Goal: Task Accomplishment & Management: Use online tool/utility

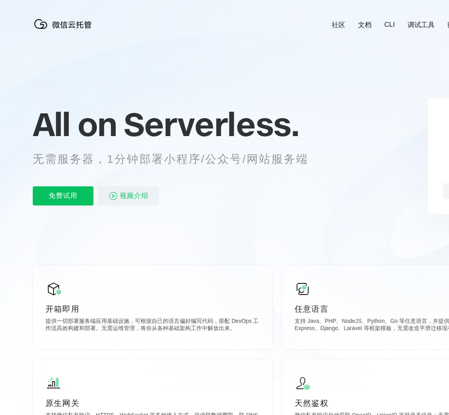
scroll to position [0, 1418]
click at [75, 193] on p "免费试用" at bounding box center [63, 195] width 61 height 19
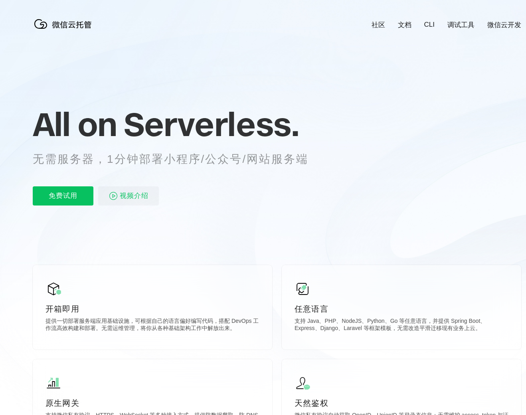
scroll to position [0, 1418]
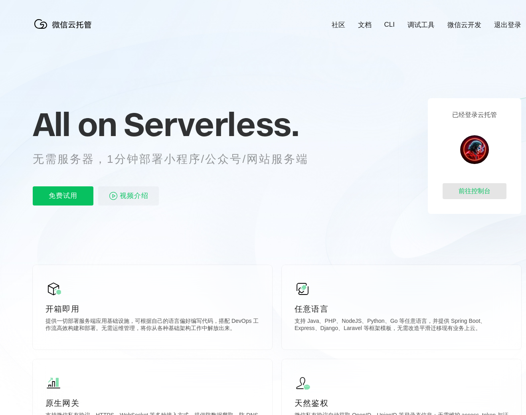
click at [467, 191] on div "前往控制台" at bounding box center [474, 191] width 64 height 16
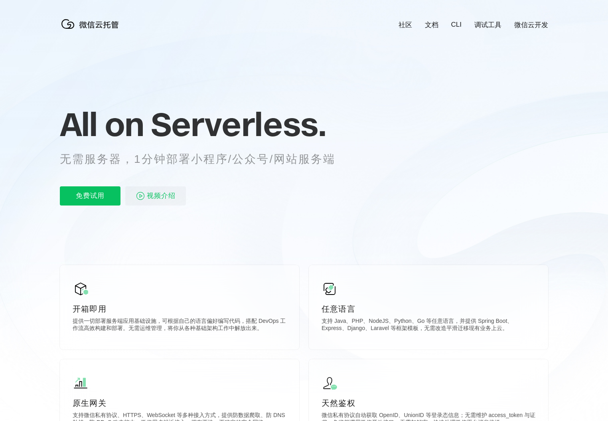
scroll to position [0, 1418]
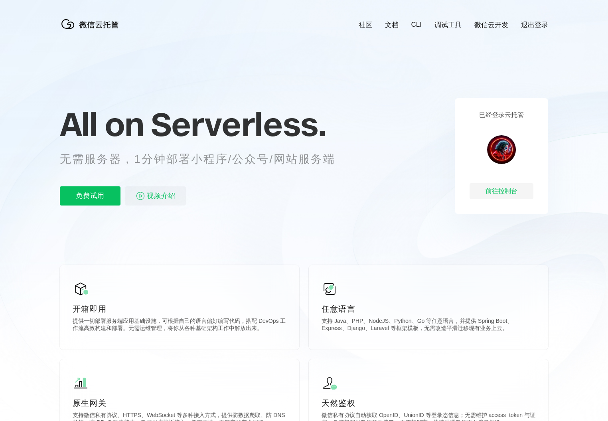
click at [115, 186] on div "All on Serverless. 无需服务器，1分钟部署小程序/公众号/网站服务端 免费试用 视频介绍" at bounding box center [207, 156] width 295 height 116
click at [523, 190] on div "前往控制台" at bounding box center [501, 191] width 64 height 16
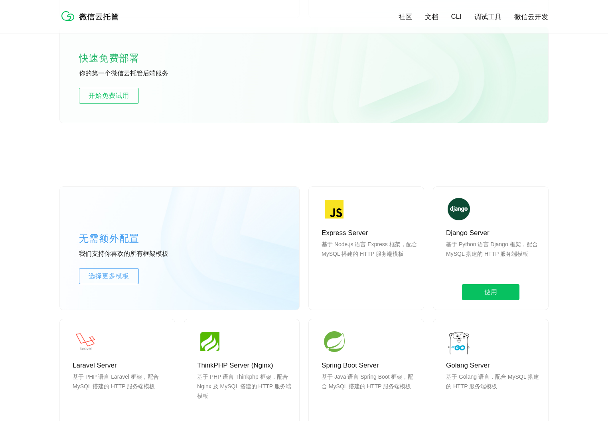
scroll to position [519, 0]
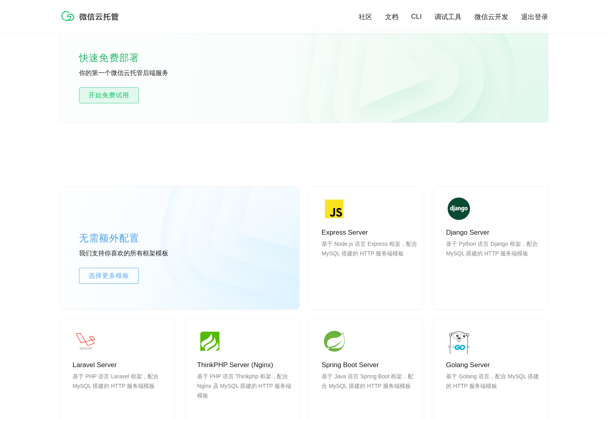
click at [113, 102] on link "开始免费试用" at bounding box center [109, 95] width 60 height 16
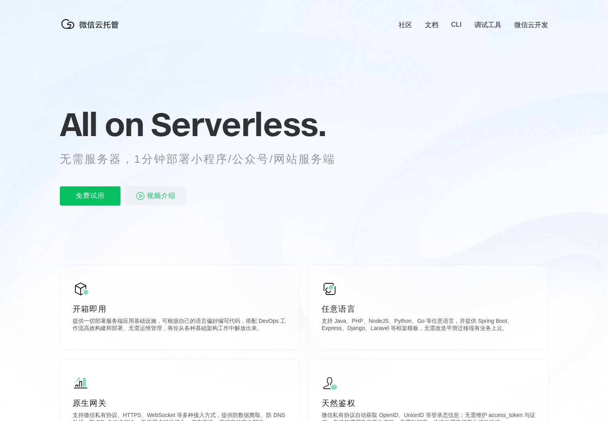
scroll to position [0, 1418]
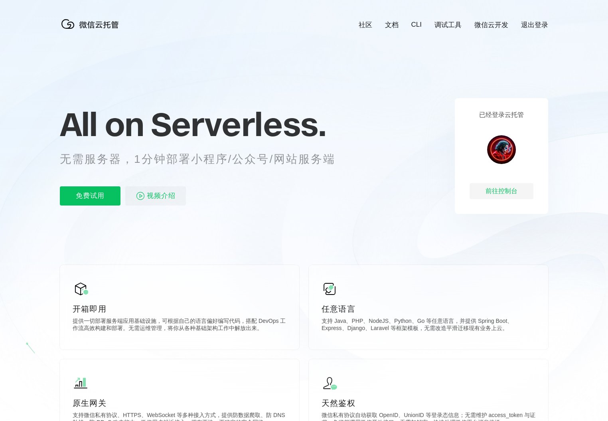
click at [191, 104] on span "Serverless." at bounding box center [238, 124] width 175 height 40
